Goal: Task Accomplishment & Management: Manage account settings

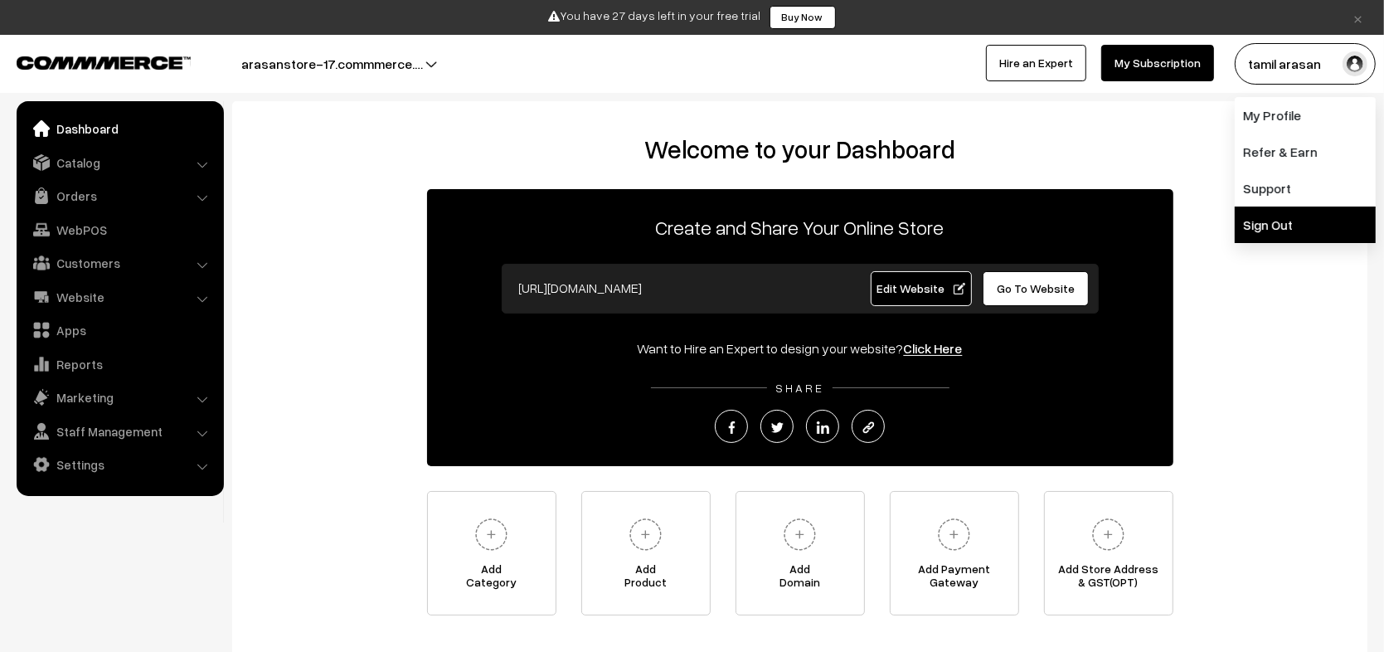
click at [1259, 221] on link "Sign Out" at bounding box center [1305, 224] width 141 height 36
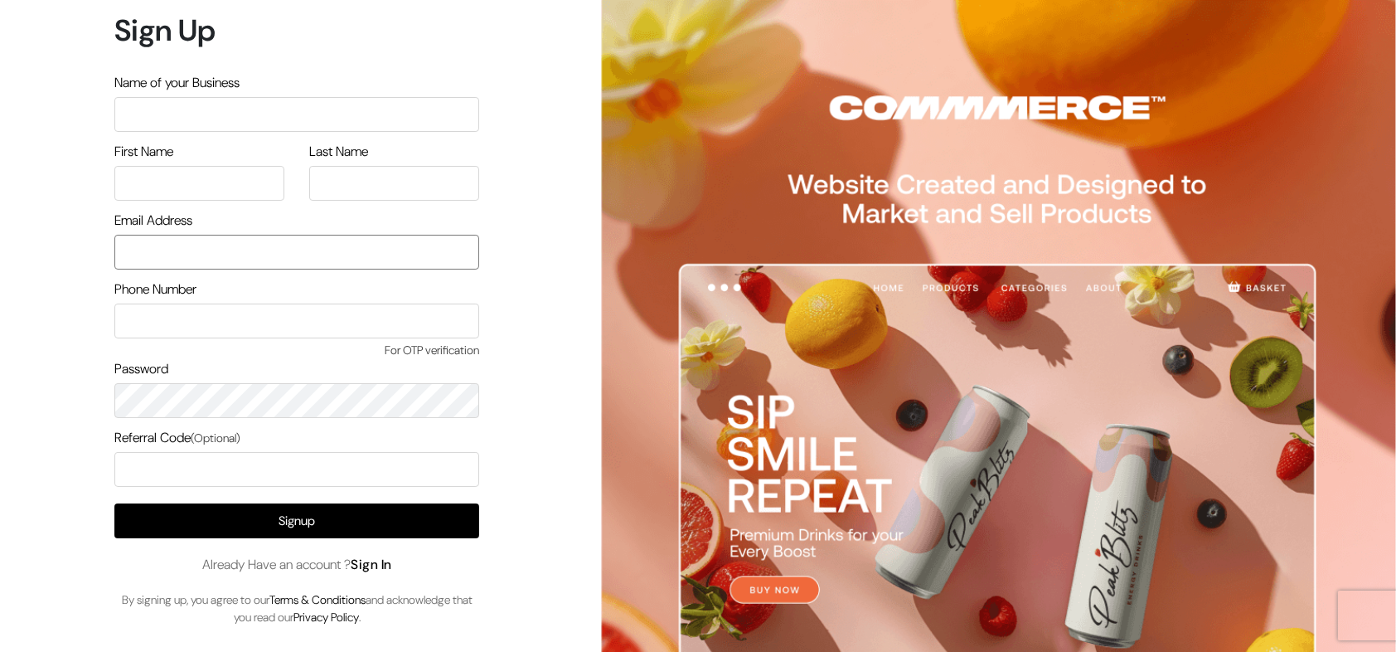
type input "[EMAIL_ADDRESS][DOMAIN_NAME]"
click at [377, 558] on link "Sign In" at bounding box center [371, 563] width 41 height 17
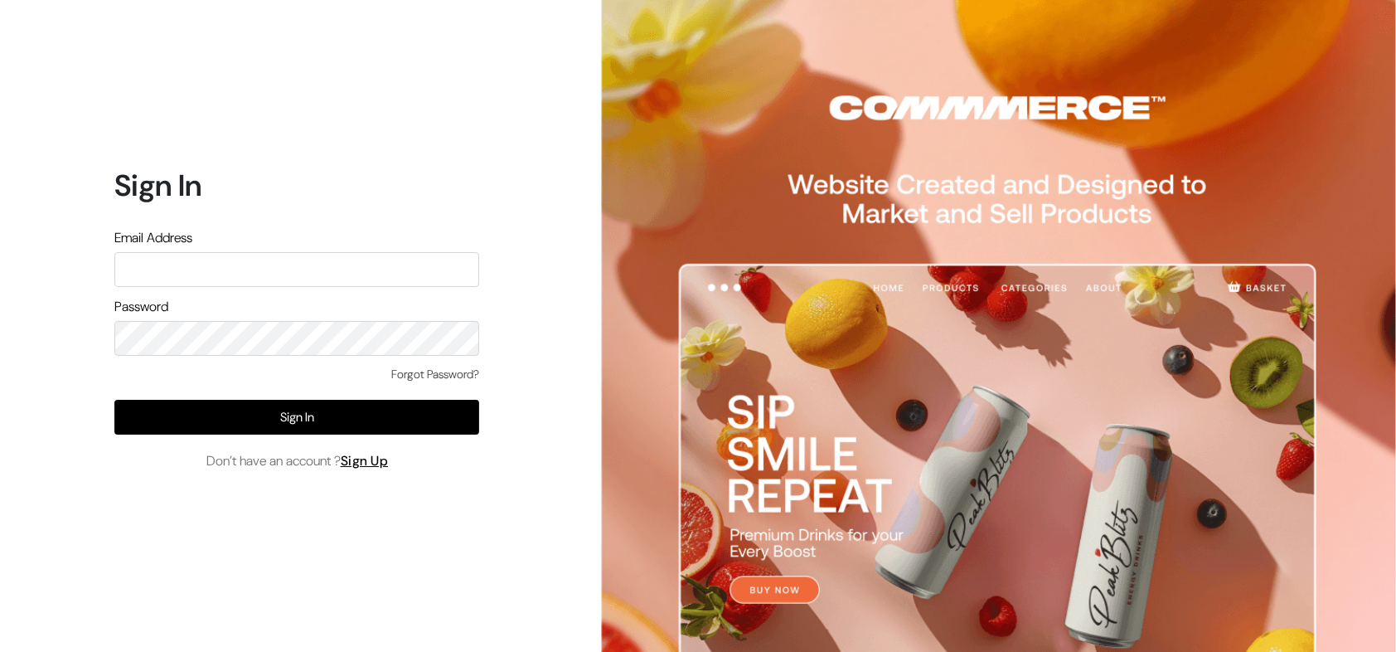
type input "[EMAIL_ADDRESS][DOMAIN_NAME]"
click at [276, 260] on input "[EMAIL_ADDRESS][DOMAIN_NAME]" at bounding box center [296, 269] width 365 height 35
